Goal: Navigation & Orientation: Find specific page/section

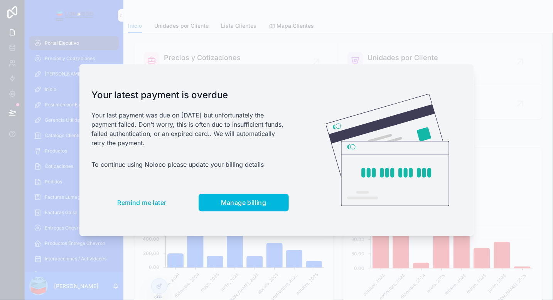
click at [71, 10] on div at bounding box center [276, 150] width 553 height 300
click at [139, 208] on button "Remind me later" at bounding box center [142, 203] width 101 height 18
